Goal: Task Accomplishment & Management: Manage account settings

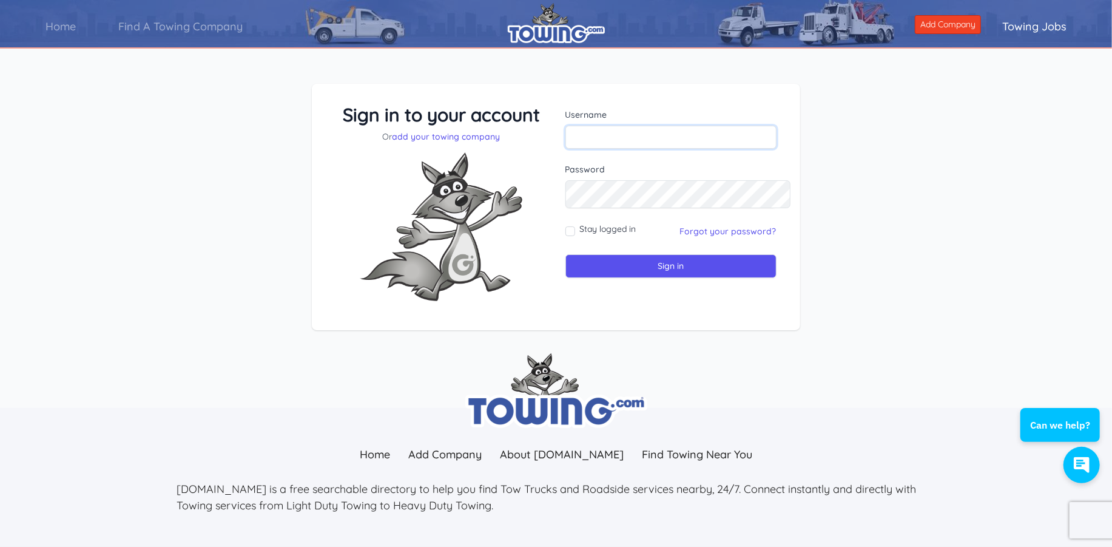
type input "Rickruback"
click at [577, 240] on div "Stay logged in" at bounding box center [601, 231] width 71 height 17
click at [572, 236] on input "Stay logged in" at bounding box center [571, 231] width 10 height 10
checkbox input "true"
click at [661, 278] on input "Sign in" at bounding box center [671, 266] width 211 height 24
